Goal: Navigation & Orientation: Find specific page/section

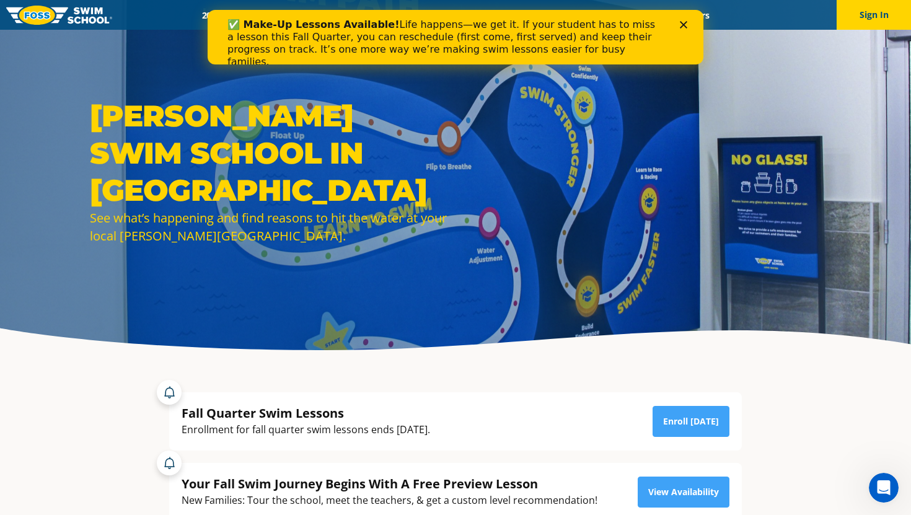
click at [688, 20] on div "✅ Make-Up Lessons Available! Life happens—we get it. If your student has to mis…" at bounding box center [456, 43] width 496 height 57
click at [681, 22] on polygon "Close" at bounding box center [683, 24] width 7 height 7
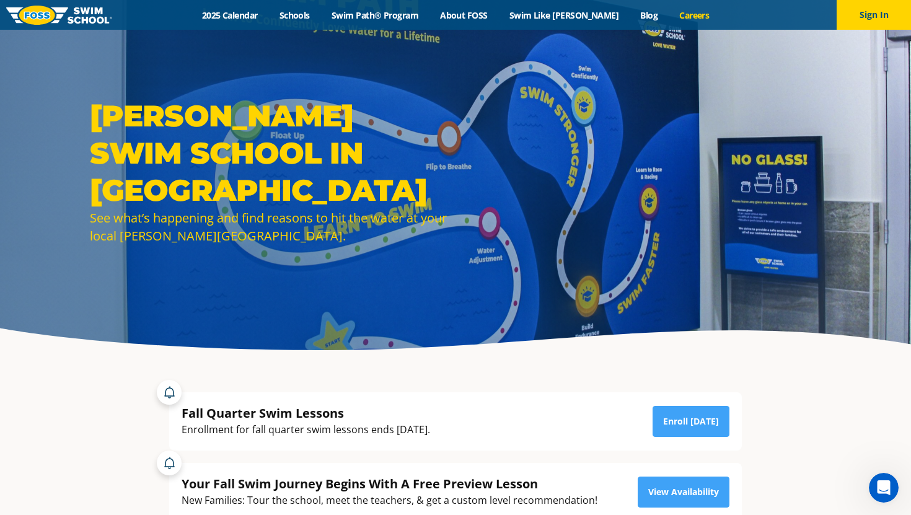
click at [668, 19] on link "Careers" at bounding box center [693, 15] width 51 height 12
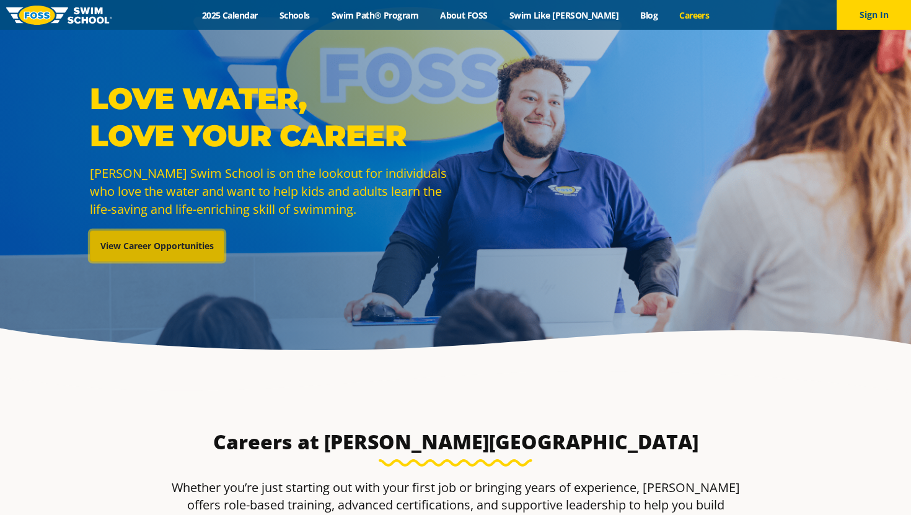
click at [175, 261] on link "View Career Opportunities" at bounding box center [157, 245] width 134 height 31
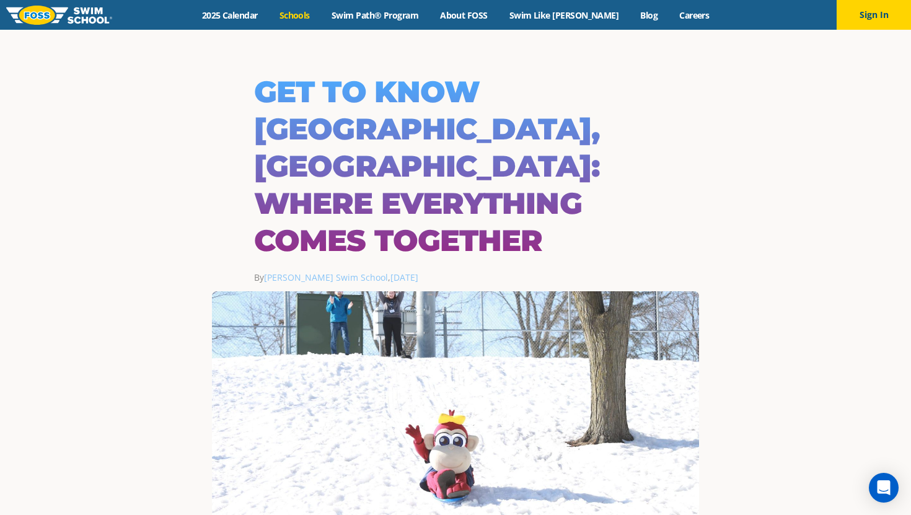
click at [320, 10] on link "Schools" at bounding box center [294, 15] width 52 height 12
